Goal: Transaction & Acquisition: Purchase product/service

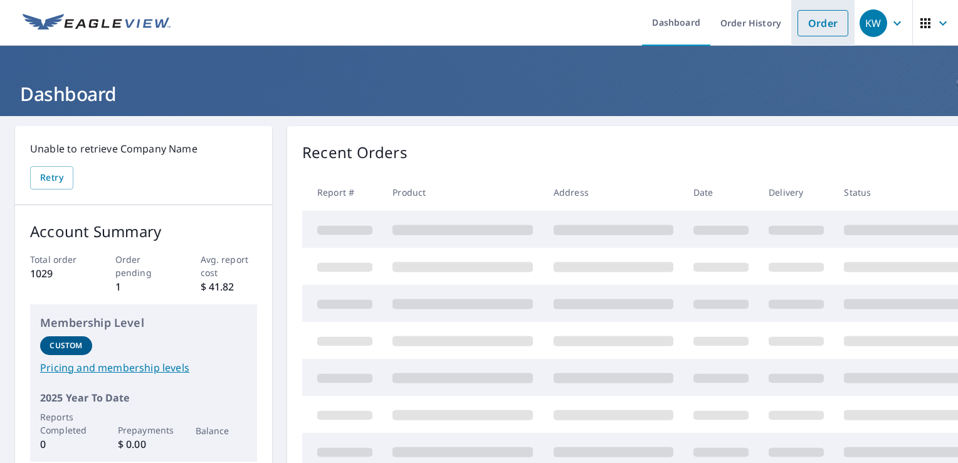
click at [815, 20] on link "Order" at bounding box center [823, 23] width 51 height 26
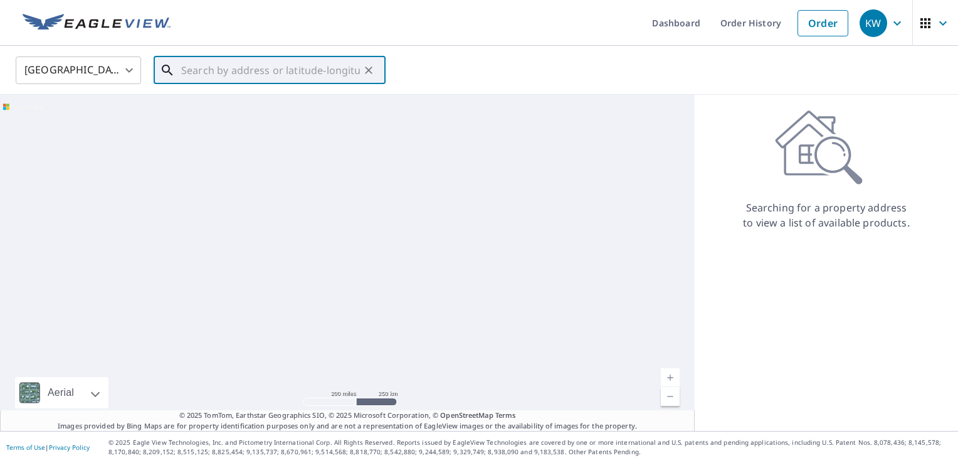
paste input "[STREET_ADDRESS]"
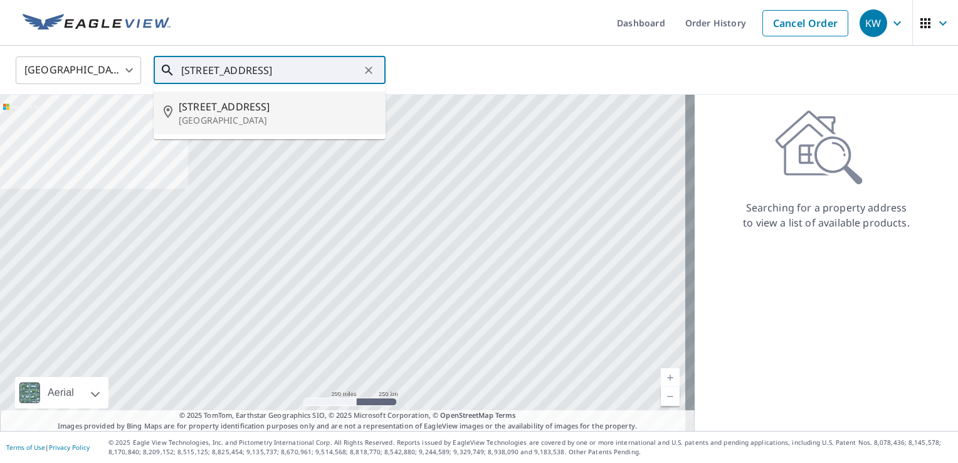
click at [238, 119] on p "[GEOGRAPHIC_DATA]" at bounding box center [277, 120] width 197 height 13
type input "[STREET_ADDRESS][PERSON_NAME]"
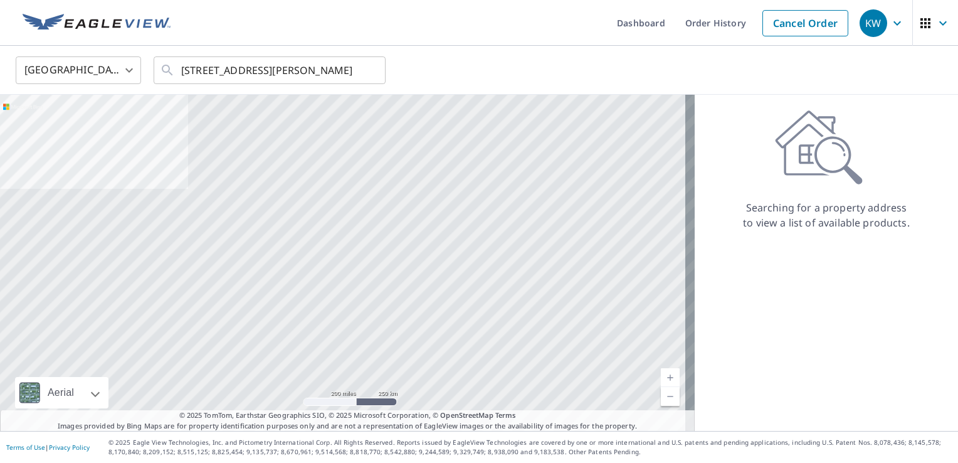
scroll to position [0, 0]
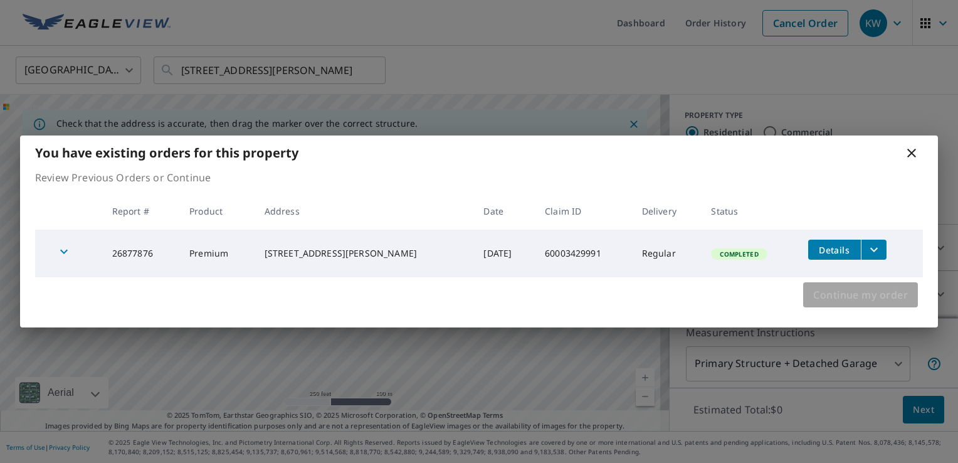
click at [810, 289] on button "Continue my order" at bounding box center [861, 294] width 115 height 25
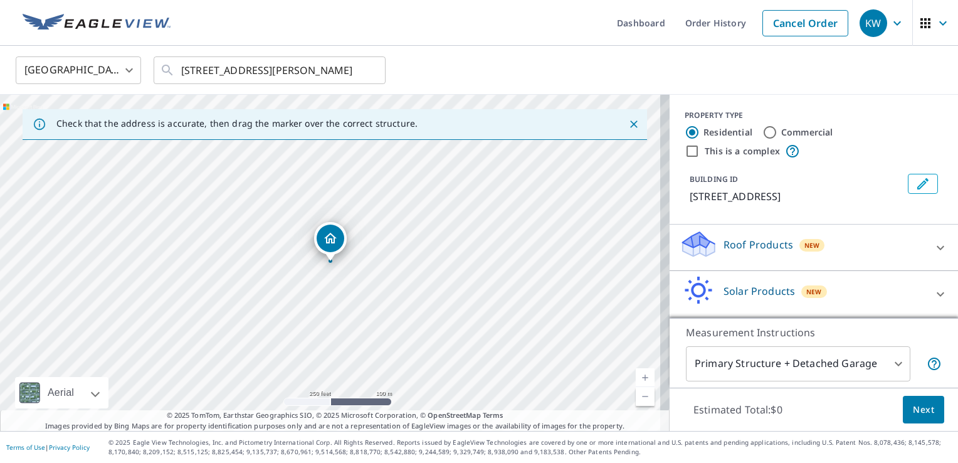
click at [683, 245] on icon at bounding box center [699, 240] width 32 height 16
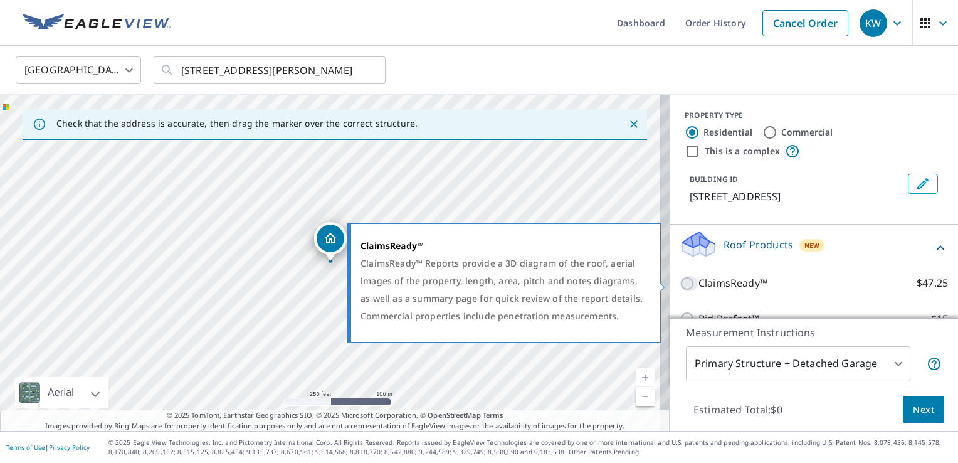
click at [680, 280] on input "ClaimsReady™ $47.25" at bounding box center [689, 283] width 19 height 15
checkbox input "true"
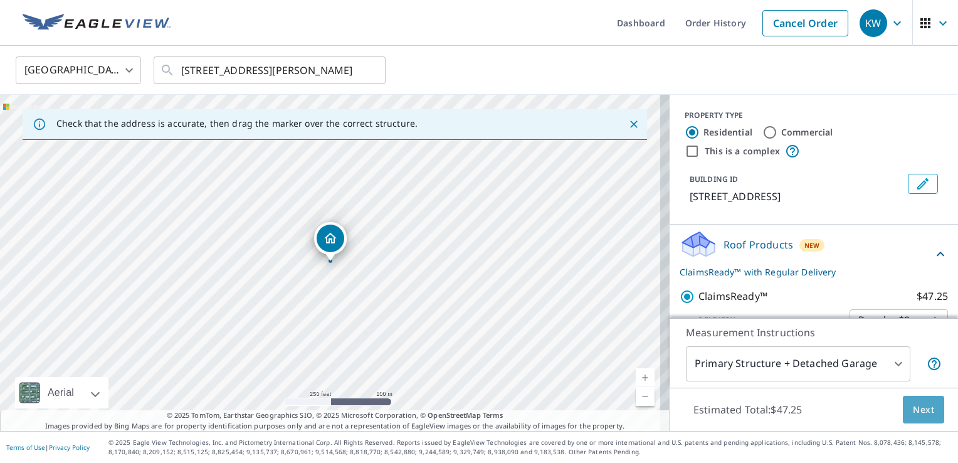
click at [925, 411] on button "Next" at bounding box center [923, 410] width 41 height 28
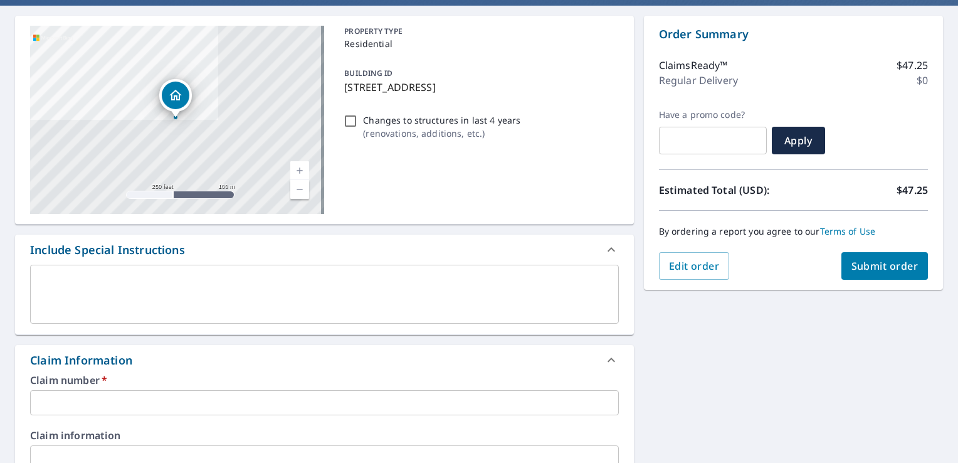
scroll to position [188, 0]
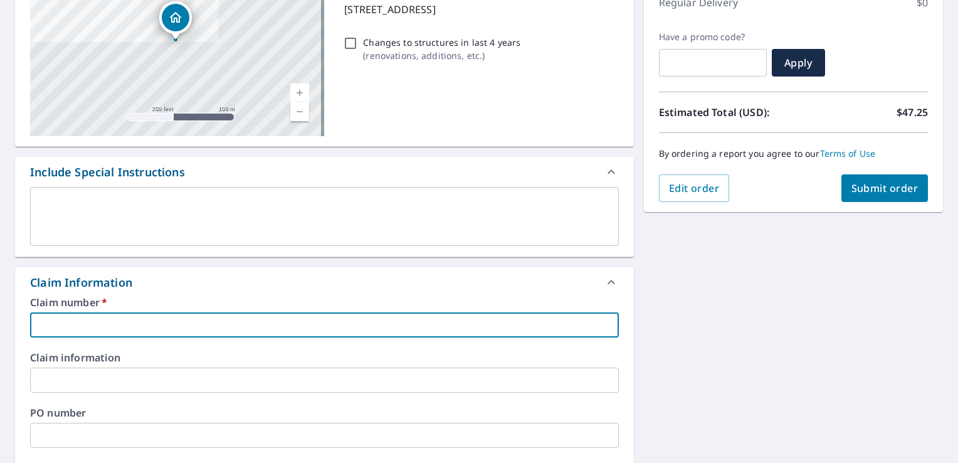
paste input "60010575483"
type input "60010575483"
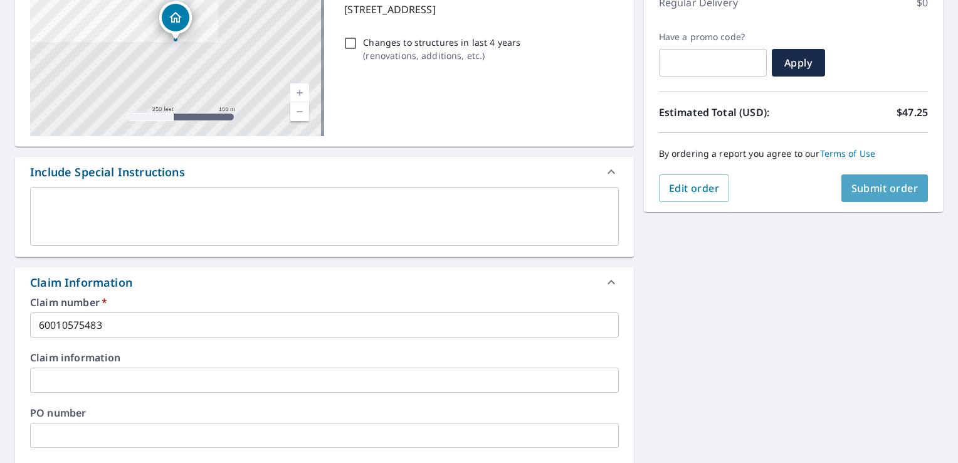
click at [871, 193] on span "Submit order" at bounding box center [885, 188] width 67 height 14
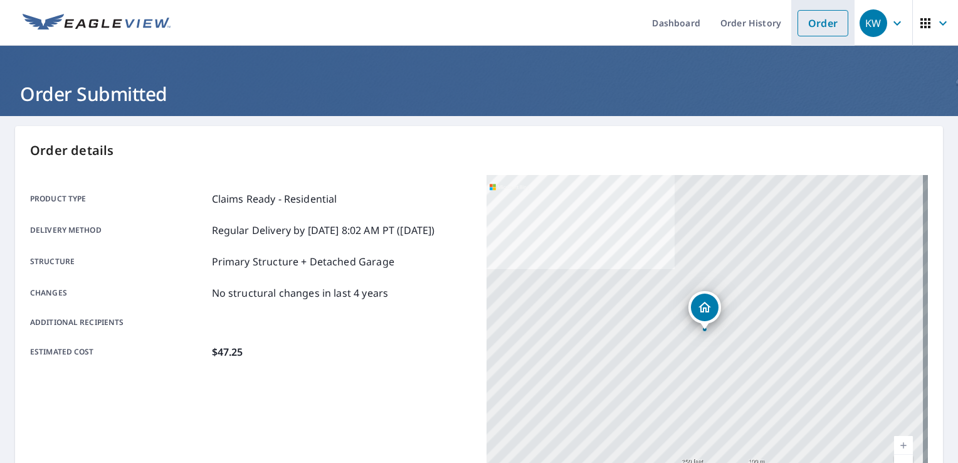
click at [807, 26] on link "Order" at bounding box center [823, 23] width 51 height 26
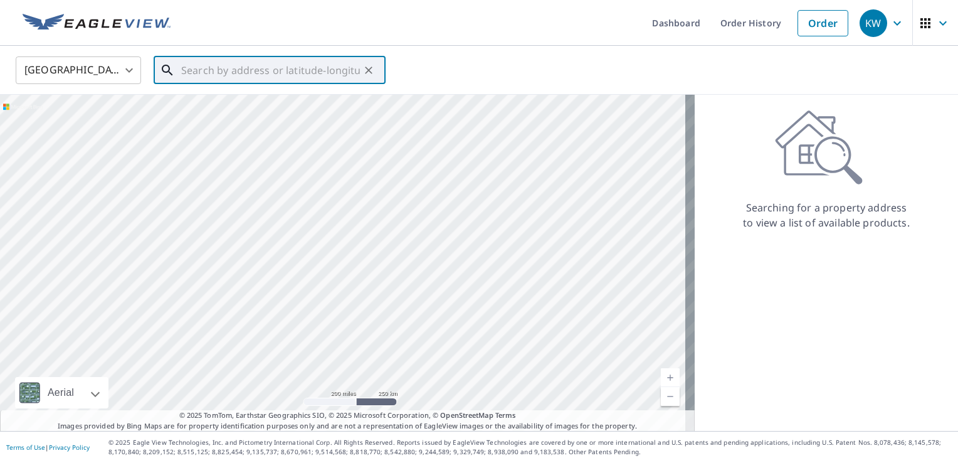
paste input "[STREET_ADDRESS]"
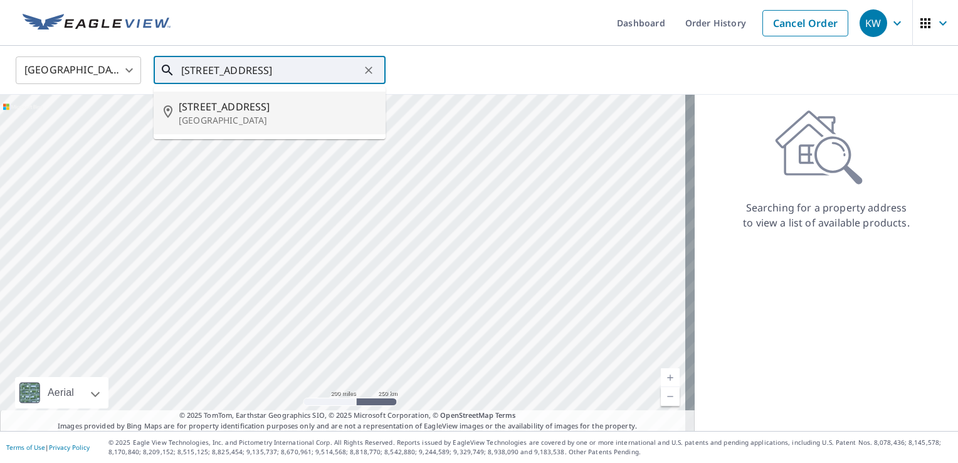
click at [213, 110] on span "[STREET_ADDRESS]" at bounding box center [277, 106] width 197 height 15
type input "[STREET_ADDRESS][PERSON_NAME]"
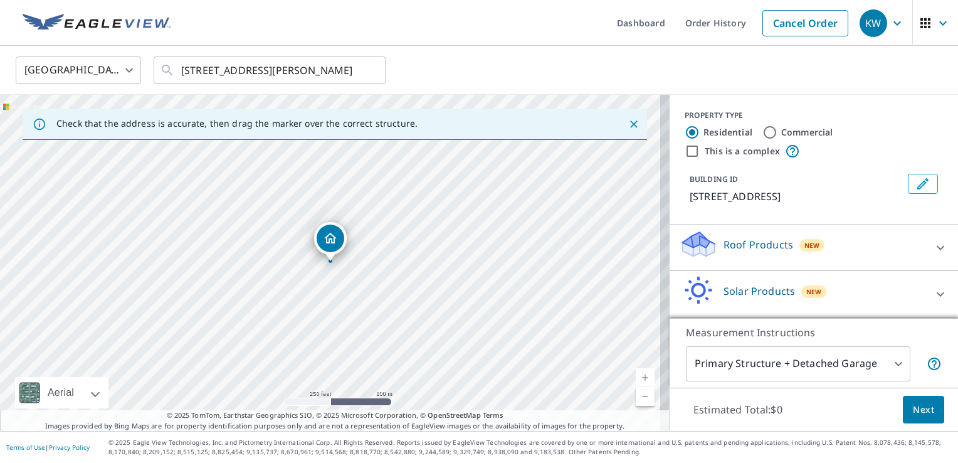
click at [687, 245] on icon at bounding box center [699, 240] width 32 height 16
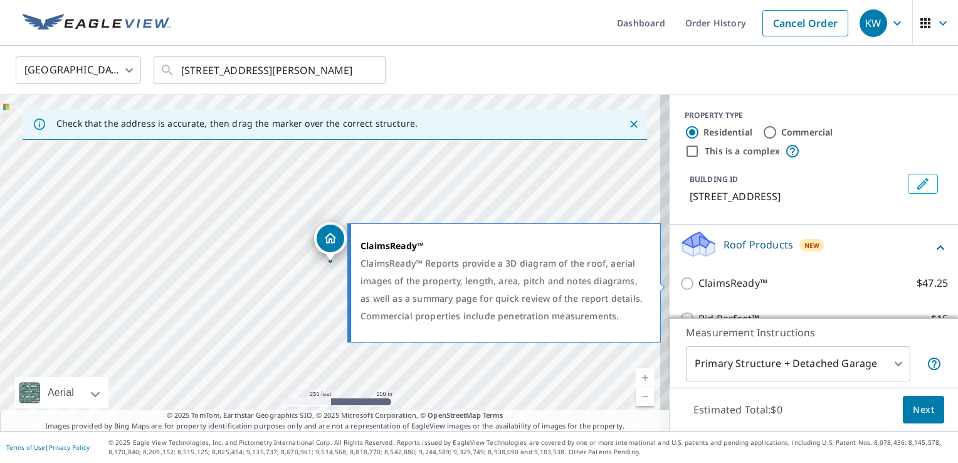
click at [680, 285] on input "ClaimsReady™ $47.25" at bounding box center [689, 283] width 19 height 15
checkbox input "true"
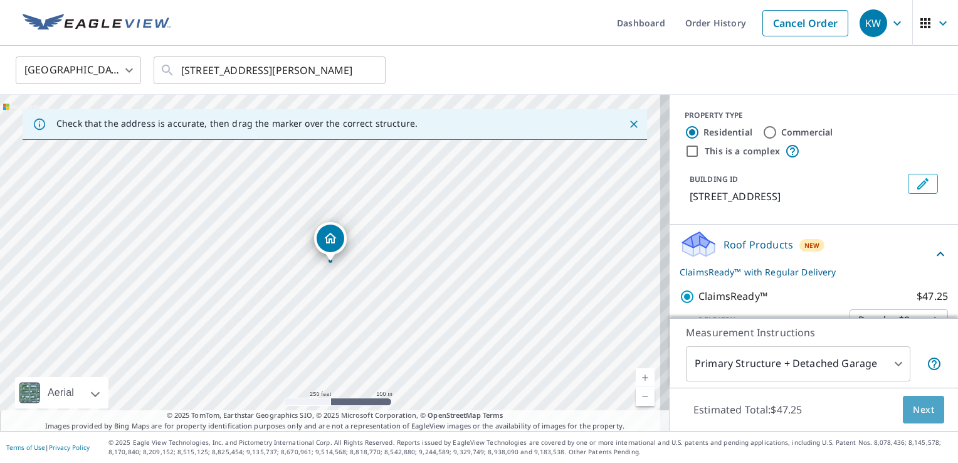
click at [920, 408] on span "Next" at bounding box center [923, 410] width 21 height 16
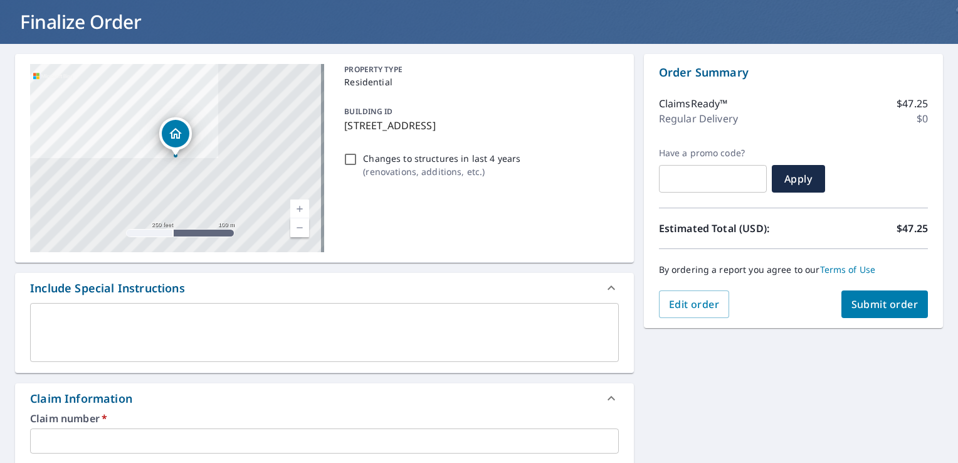
scroll to position [125, 0]
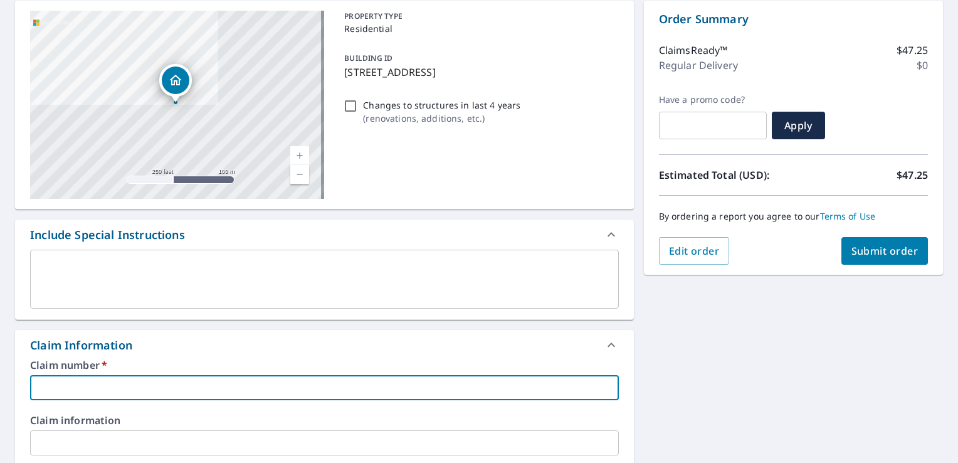
paste input "60010575479"
type input "60010575479"
click at [878, 250] on span "Submit order" at bounding box center [885, 251] width 67 height 14
